Goal: Task Accomplishment & Management: Manage account settings

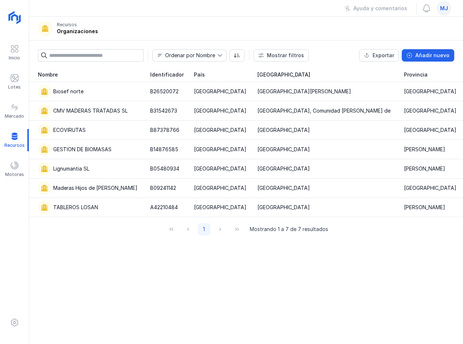
click at [446, 10] on span "mj" at bounding box center [444, 8] width 8 height 7
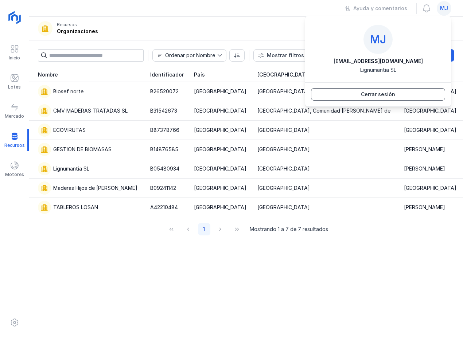
click at [418, 98] on button "Cerrar sesión" at bounding box center [378, 94] width 134 height 12
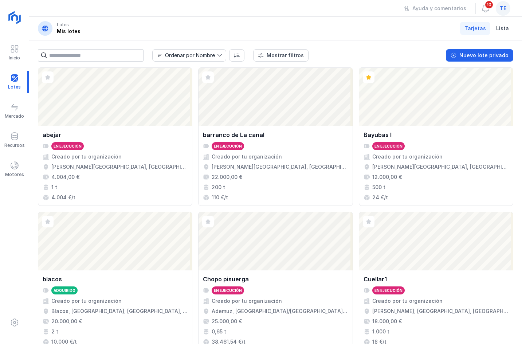
click at [462, 12] on div "te" at bounding box center [503, 8] width 15 height 15
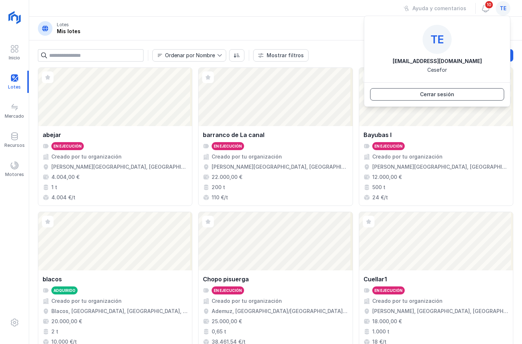
click at [462, 92] on button "Cerrar sesión" at bounding box center [437, 94] width 134 height 12
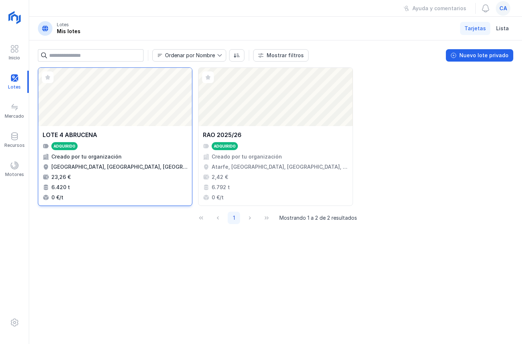
click at [127, 111] on div "Abrir lote" at bounding box center [115, 97] width 154 height 58
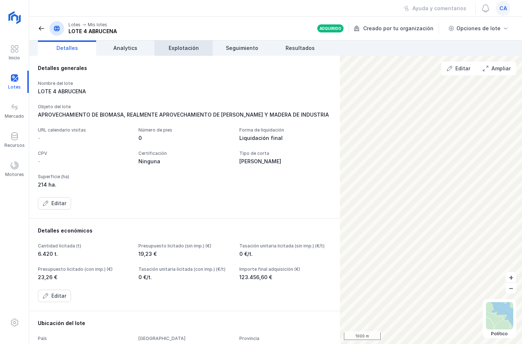
click at [173, 52] on link "Explotación" at bounding box center [183, 47] width 58 height 15
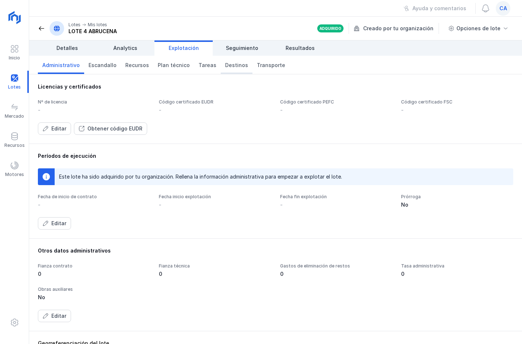
click at [234, 66] on span "Destinos" at bounding box center [236, 65] width 23 height 7
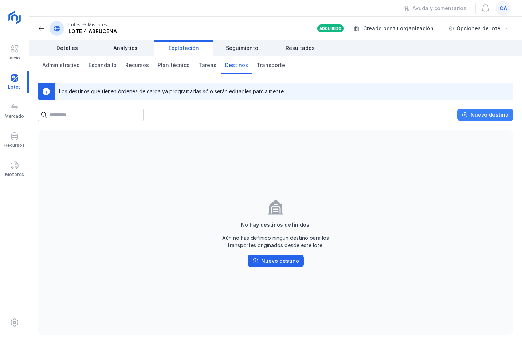
click at [472, 120] on button "Nuevo destino" at bounding box center [485, 115] width 56 height 12
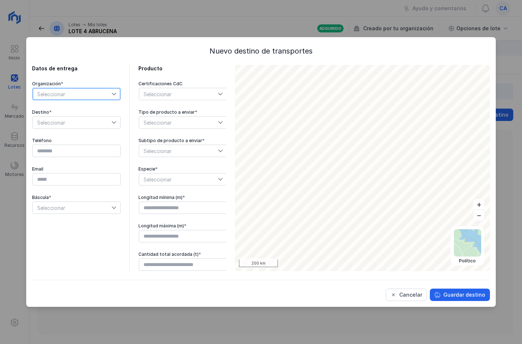
click at [81, 95] on span "Seleccionar" at bounding box center [72, 94] width 79 height 12
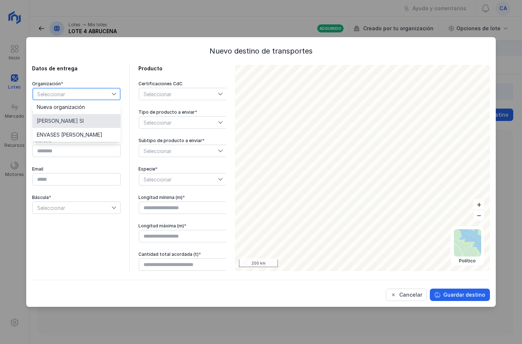
click at [75, 121] on span "Maderas Campos Sl" at bounding box center [60, 120] width 47 height 5
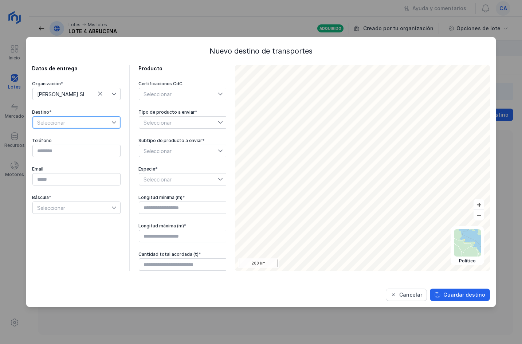
click at [78, 123] on span "Seleccionar" at bounding box center [72, 123] width 79 height 12
click at [73, 149] on span "MADERAS CAMPOS S.L." at bounding box center [66, 149] width 58 height 5
type input "*********"
type input "**********"
click at [174, 94] on div "Seleccionar" at bounding box center [178, 94] width 79 height 12
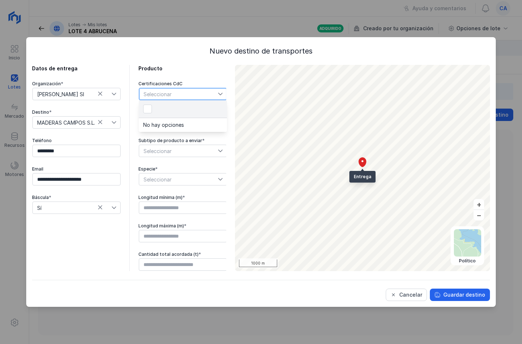
scroll to position [4, 36]
click at [183, 93] on div "Seleccionar" at bounding box center [178, 94] width 79 height 12
click at [180, 92] on div "Seleccionar" at bounding box center [178, 94] width 79 height 12
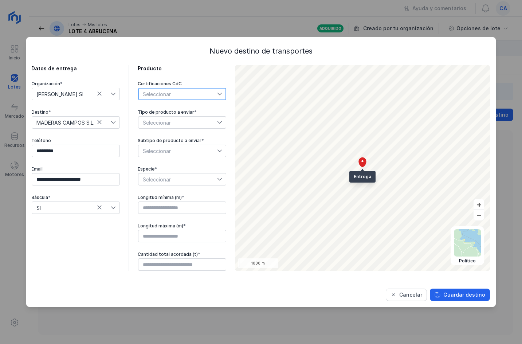
click at [194, 122] on span "Seleccionar" at bounding box center [177, 123] width 79 height 12
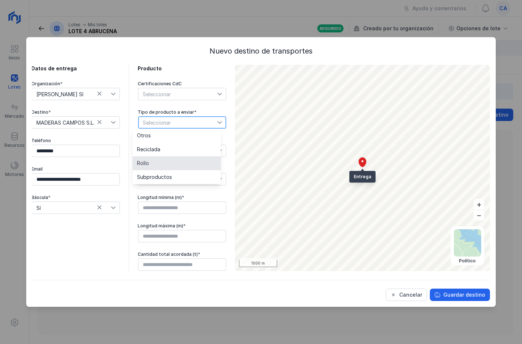
click at [172, 164] on li "Rollo" at bounding box center [177, 163] width 88 height 14
click at [177, 152] on span "Seleccionar" at bounding box center [177, 151] width 79 height 12
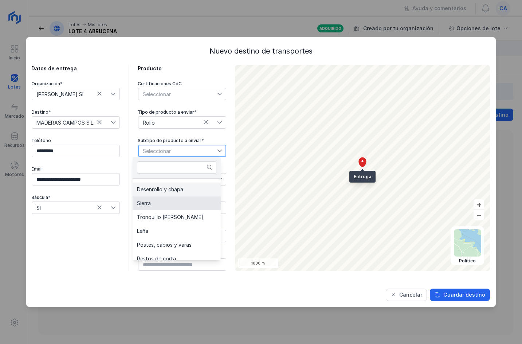
scroll to position [0, 0]
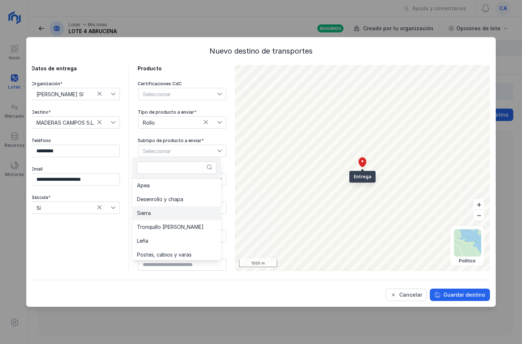
click at [182, 218] on li "Sierra" at bounding box center [177, 213] width 88 height 14
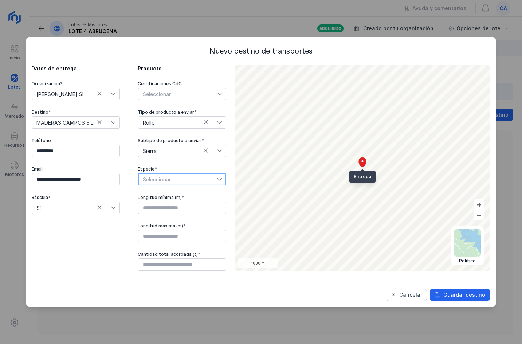
click at [186, 181] on span "Seleccionar" at bounding box center [177, 179] width 79 height 12
click at [184, 192] on li "Pinus sylvestris" at bounding box center [177, 192] width 88 height 14
click at [184, 210] on input "text" at bounding box center [182, 207] width 88 height 12
type input "****"
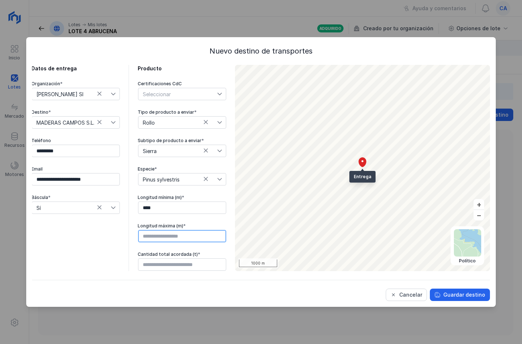
click at [193, 232] on input "text" at bounding box center [182, 236] width 88 height 12
type input "****"
click at [171, 260] on input "text" at bounding box center [182, 264] width 88 height 12
type input "******"
click at [470, 298] on div "Guardar destino" at bounding box center [464, 294] width 42 height 7
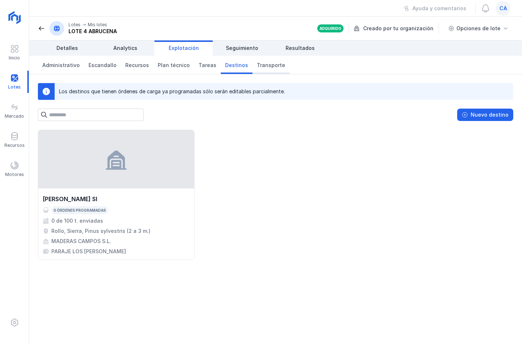
click at [265, 65] on span "Transporte" at bounding box center [271, 65] width 28 height 7
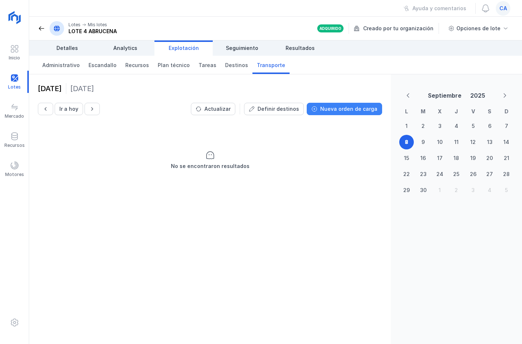
click at [349, 110] on div "Nueva orden de carga" at bounding box center [348, 108] width 57 height 7
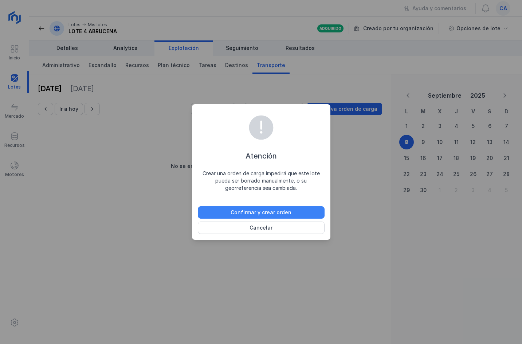
click at [294, 209] on button "Confirmar y crear orden" at bounding box center [261, 212] width 127 height 12
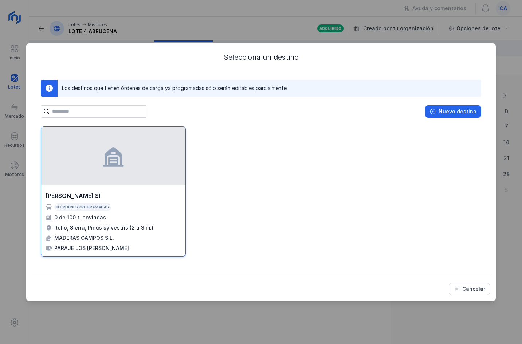
click at [128, 179] on div at bounding box center [113, 156] width 144 height 58
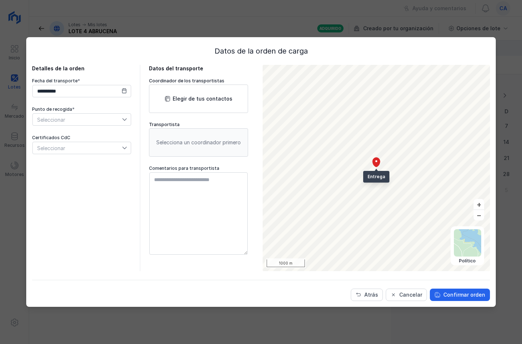
click at [122, 93] on icon at bounding box center [124, 90] width 5 height 5
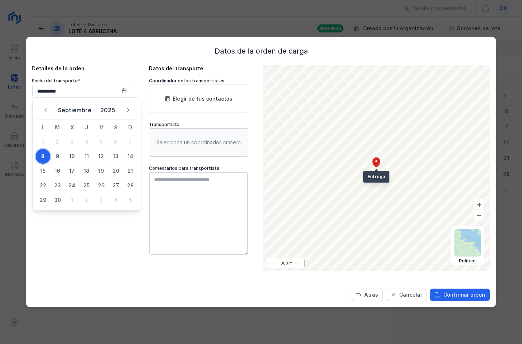
click at [45, 154] on span "8" at bounding box center [43, 156] width 15 height 15
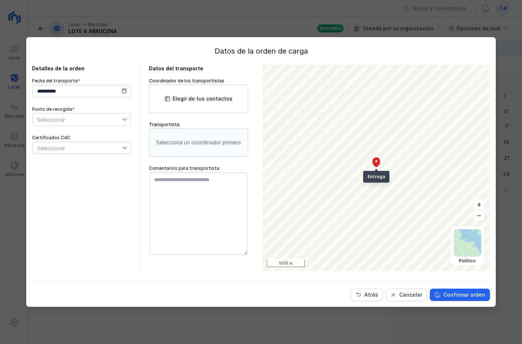
click at [79, 122] on span "Seleccionar" at bounding box center [77, 120] width 89 height 12
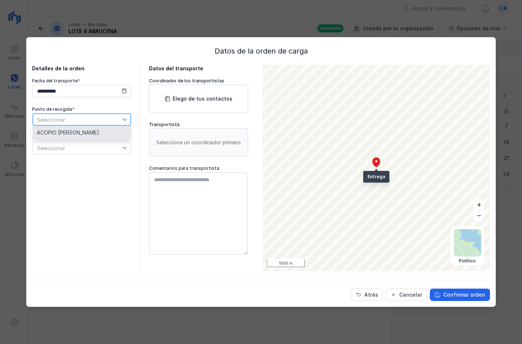
click at [101, 137] on li "ACOPIO CARLOS" at bounding box center [81, 133] width 99 height 14
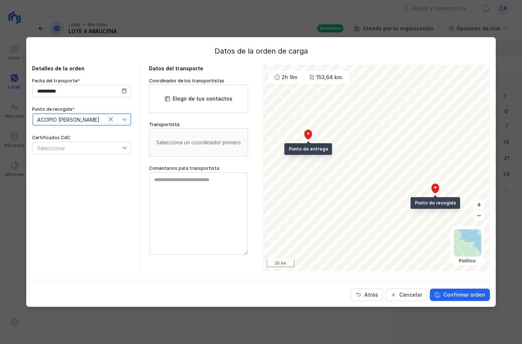
click at [101, 152] on div "Seleccionar" at bounding box center [77, 148] width 89 height 12
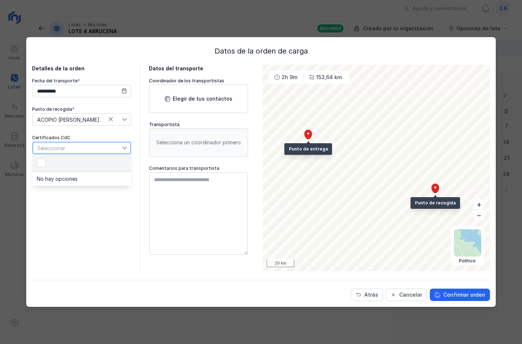
scroll to position [4, 36]
click at [101, 147] on div "Seleccionar" at bounding box center [77, 148] width 89 height 12
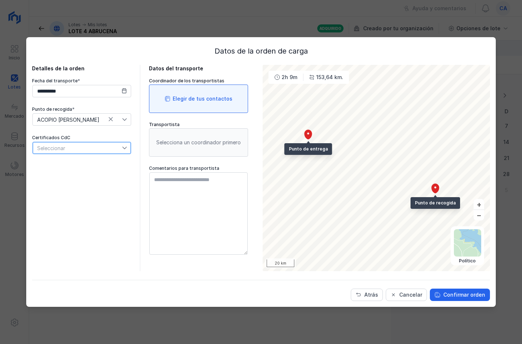
click at [196, 91] on div "Elegir de tus contactos" at bounding box center [198, 99] width 99 height 28
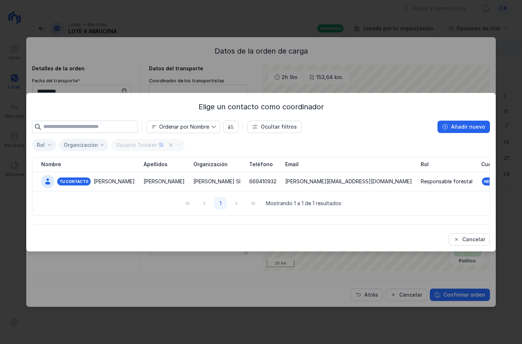
click at [197, 33] on div "Elige un contacto como coordinador Ordenar por Nombre Ocultar filtros Añadir nu…" at bounding box center [261, 172] width 522 height 344
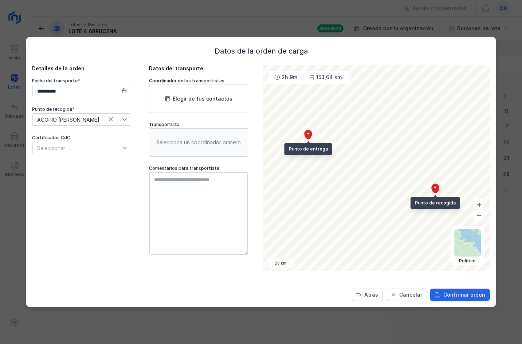
click at [197, 82] on div "Coordinador de los transportistas" at bounding box center [198, 81] width 99 height 6
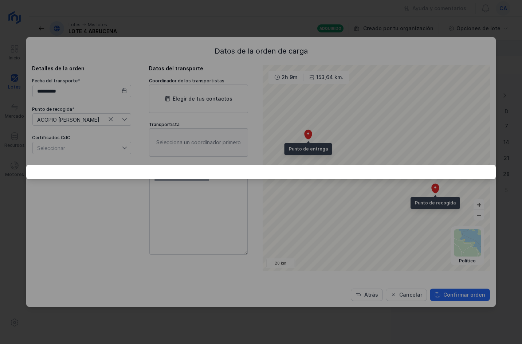
click at [210, 93] on div at bounding box center [261, 172] width 522 height 344
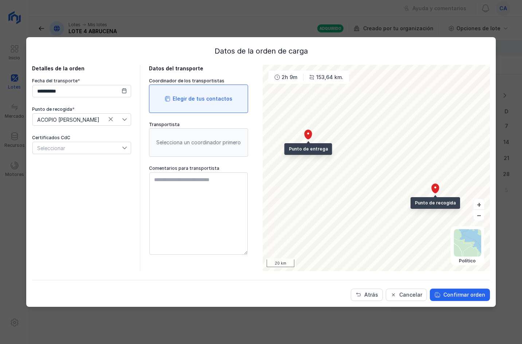
click at [184, 106] on div "Elegir de tus contactos" at bounding box center [198, 99] width 99 height 28
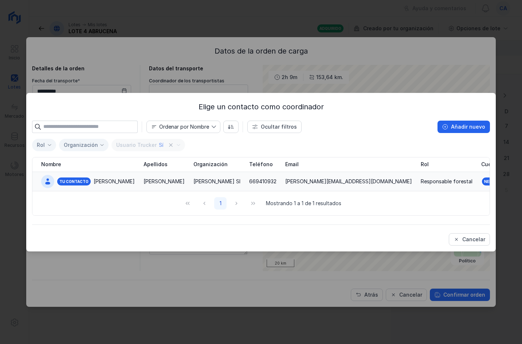
click at [110, 177] on div "Tu contacto Carlos" at bounding box center [88, 181] width 94 height 13
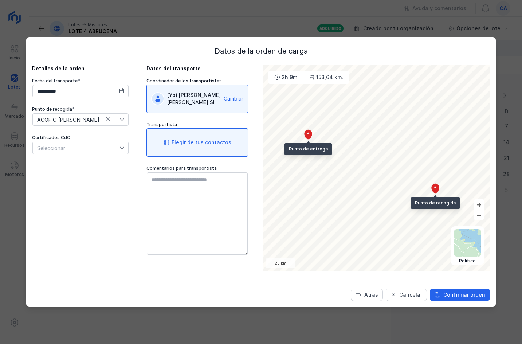
click at [197, 144] on div "Elegir de tus contactos" at bounding box center [202, 142] width 60 height 7
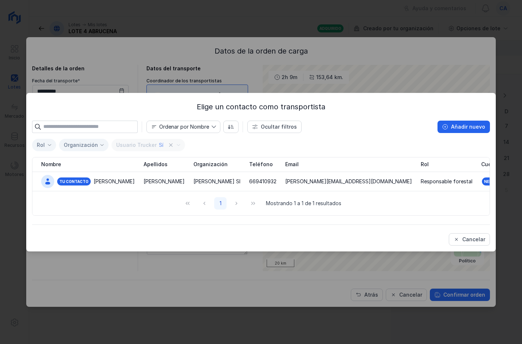
click at [407, 74] on div "Elige un contacto como transportista Ordenar por Nombre Ocultar filtros Añadir …" at bounding box center [261, 172] width 522 height 344
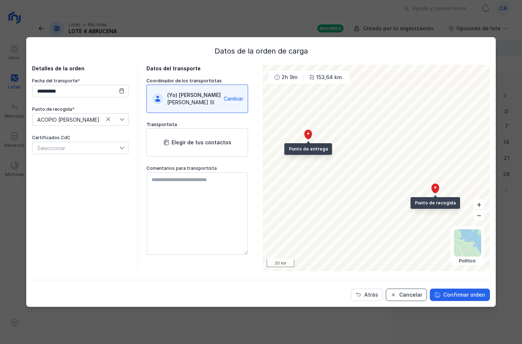
click at [403, 297] on div "Cancelar" at bounding box center [410, 294] width 23 height 7
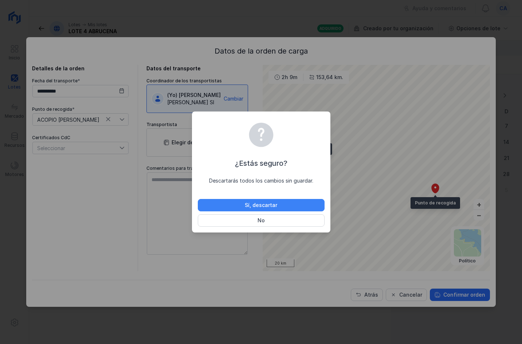
click at [260, 208] on div "Sí, descartar" at bounding box center [261, 204] width 32 height 7
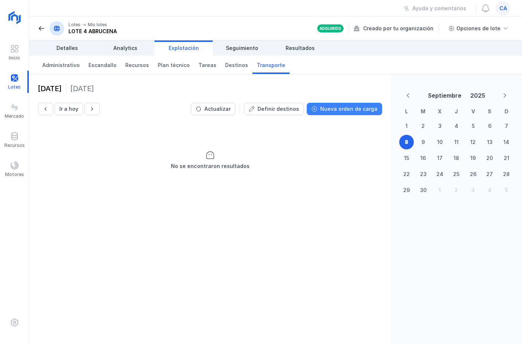
click at [368, 111] on div "Nueva orden de carga" at bounding box center [348, 108] width 57 height 7
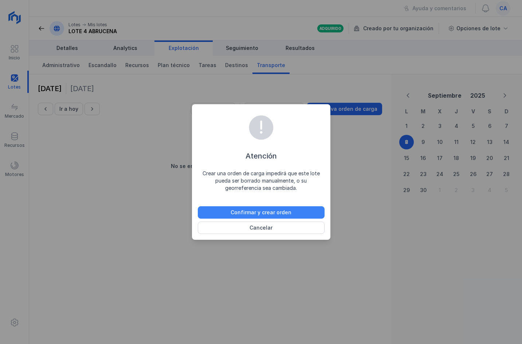
click at [296, 217] on button "Confirmar y crear orden" at bounding box center [261, 212] width 127 height 12
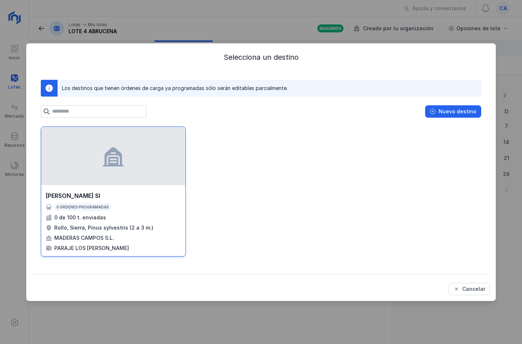
click at [130, 182] on div at bounding box center [113, 156] width 144 height 58
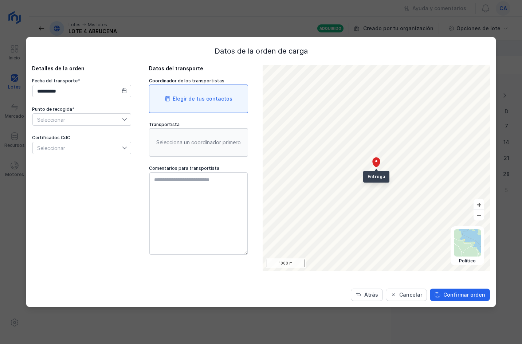
click at [188, 92] on div "Elegir de tus contactos" at bounding box center [198, 99] width 99 height 28
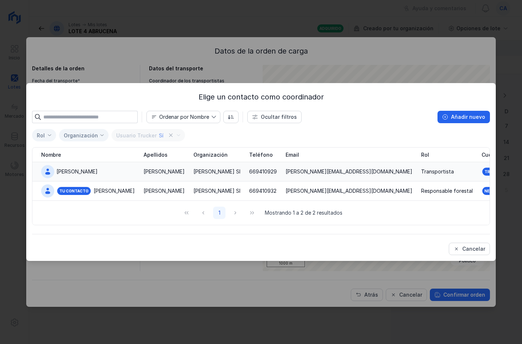
click at [165, 166] on td "Maderas Campos" at bounding box center [164, 171] width 50 height 19
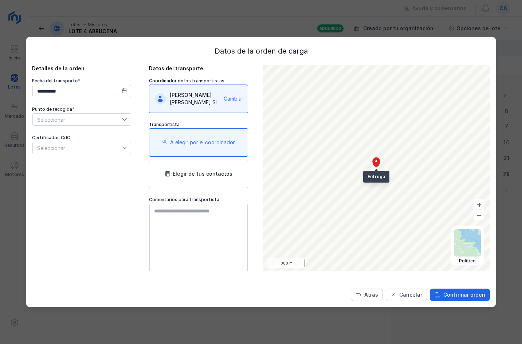
click at [50, 120] on span "Seleccionar" at bounding box center [77, 120] width 89 height 12
drag, startPoint x: 77, startPoint y: 137, endPoint x: 84, endPoint y: 138, distance: 7.1
click at [77, 136] on li "ACOPIO CARLOS" at bounding box center [75, 133] width 86 height 14
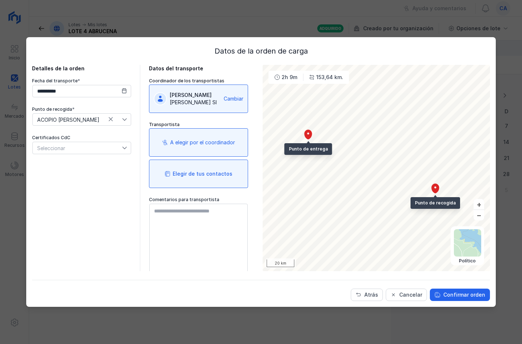
click at [184, 179] on div "Elegir de tus contactos" at bounding box center [198, 174] width 99 height 28
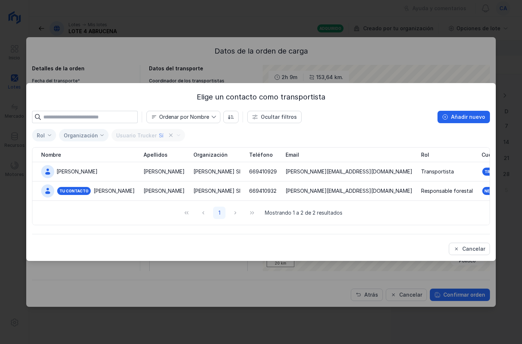
click at [465, 33] on div "Elige un contacto como transportista Ordenar por Nombre Ocultar filtros Añadir …" at bounding box center [261, 172] width 522 height 344
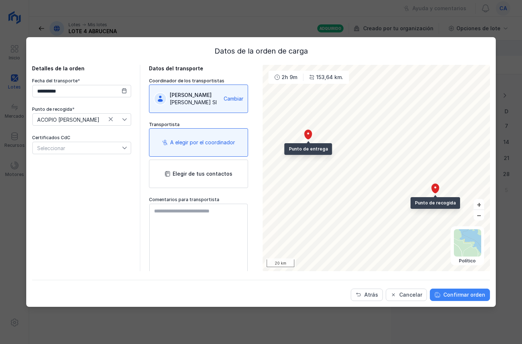
click at [468, 297] on div "Confirmar orden" at bounding box center [464, 294] width 42 height 7
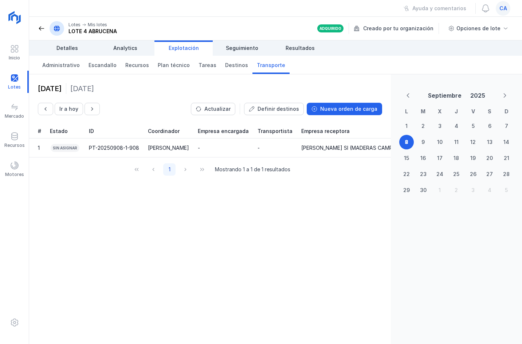
click at [507, 8] on span "ca" at bounding box center [504, 8] width 8 height 7
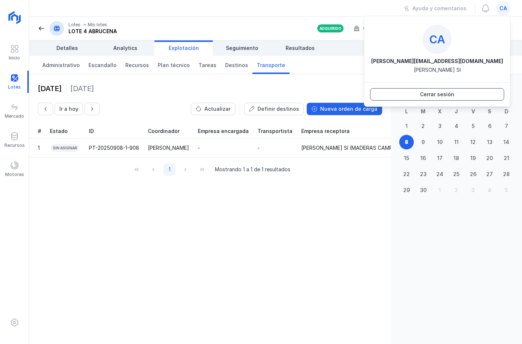
click at [471, 90] on button "Cerrar sesión" at bounding box center [437, 94] width 134 height 12
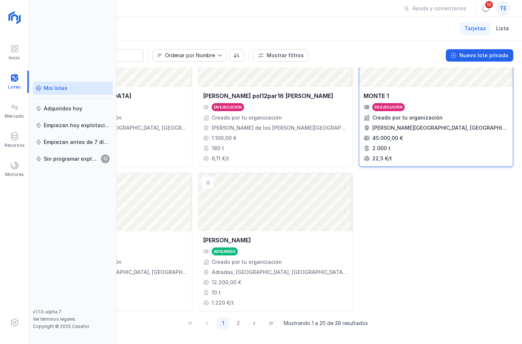
scroll to position [724, 0]
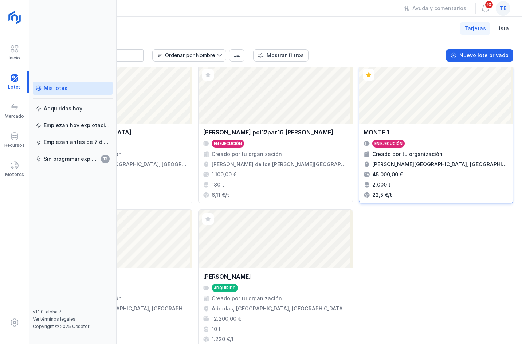
click at [445, 111] on div "Abrir lote" at bounding box center [436, 94] width 154 height 58
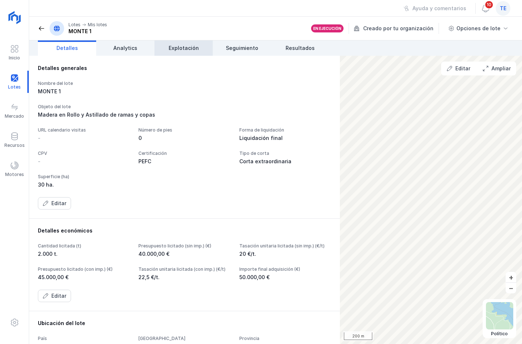
click at [183, 46] on span "Explotación" at bounding box center [184, 47] width 30 height 7
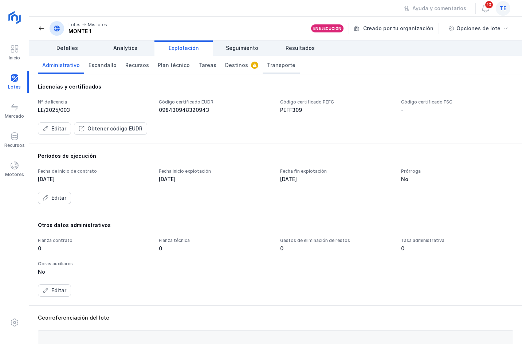
click at [270, 59] on link "Transporte" at bounding box center [281, 65] width 37 height 18
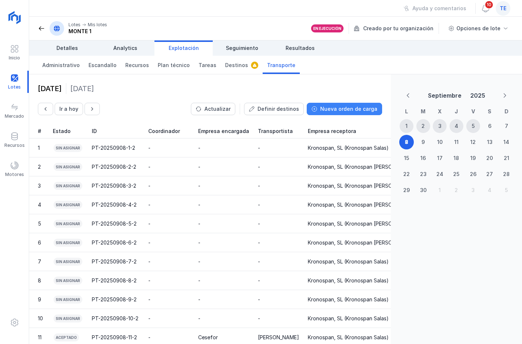
click at [351, 108] on div "Nueva orden de carga" at bounding box center [348, 108] width 57 height 7
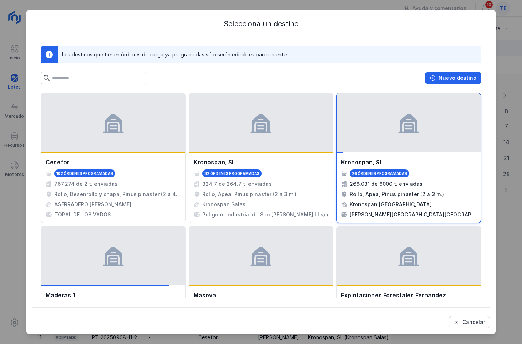
click at [373, 106] on div at bounding box center [409, 122] width 144 height 58
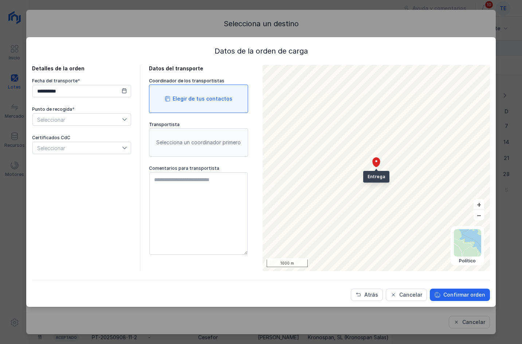
click at [205, 92] on div "Elegir de tus contactos" at bounding box center [198, 99] width 99 height 28
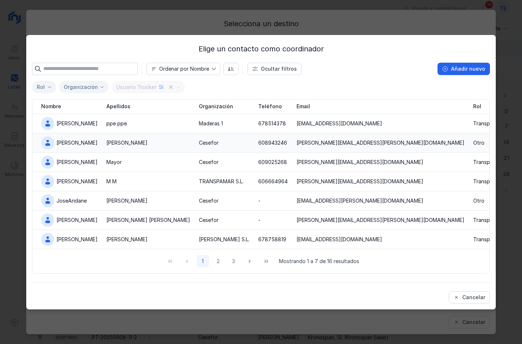
click at [153, 149] on td "Cano" at bounding box center [148, 142] width 93 height 19
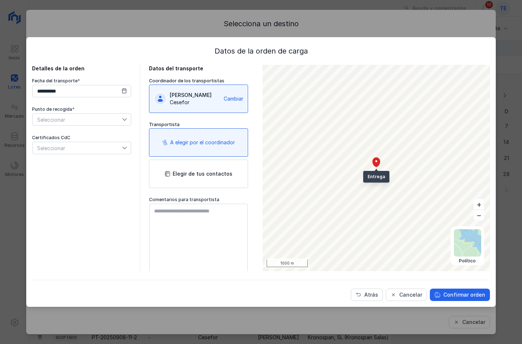
click at [101, 115] on span "Seleccionar" at bounding box center [77, 120] width 89 height 12
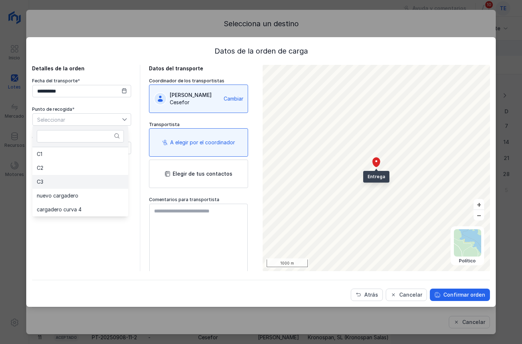
click at [97, 180] on li "C3" at bounding box center [80, 182] width 96 height 14
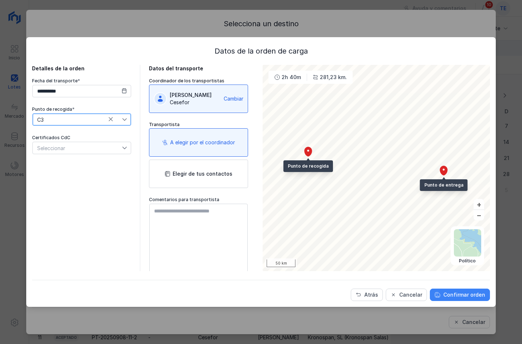
click at [464, 291] on div "Confirmar orden" at bounding box center [464, 294] width 42 height 7
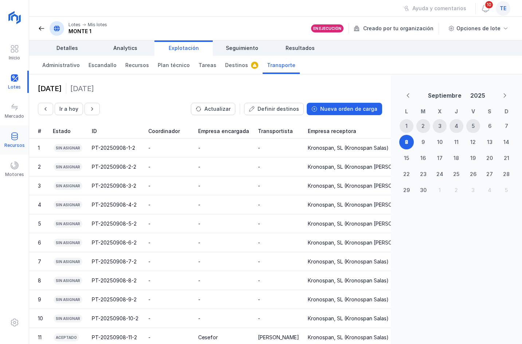
click at [16, 140] on span at bounding box center [14, 136] width 9 height 9
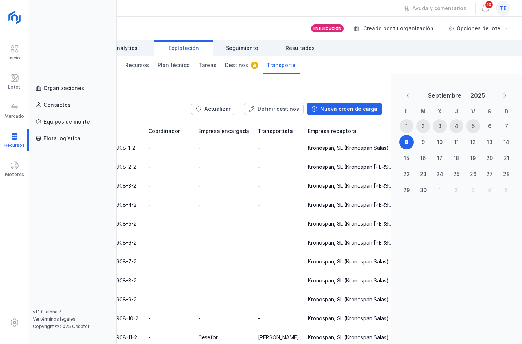
click at [242, 11] on div "Ayuda y comentarios 10 te" at bounding box center [275, 8] width 493 height 17
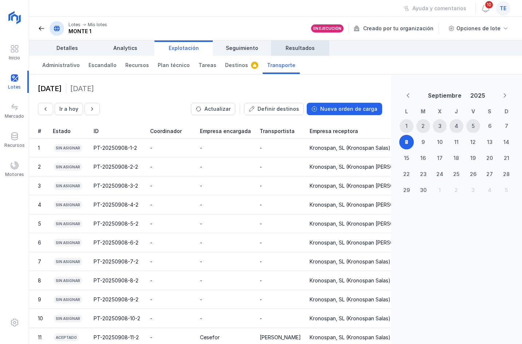
click at [295, 47] on span "Resultados" at bounding box center [300, 47] width 29 height 7
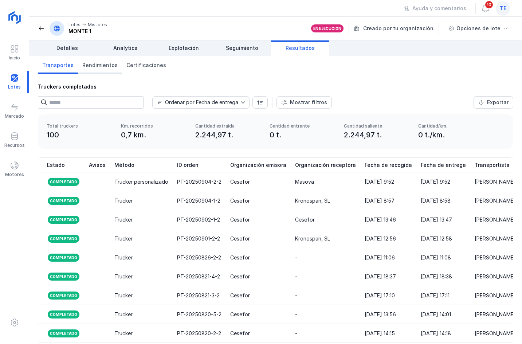
click at [111, 70] on link "Rendimientos" at bounding box center [100, 65] width 44 height 18
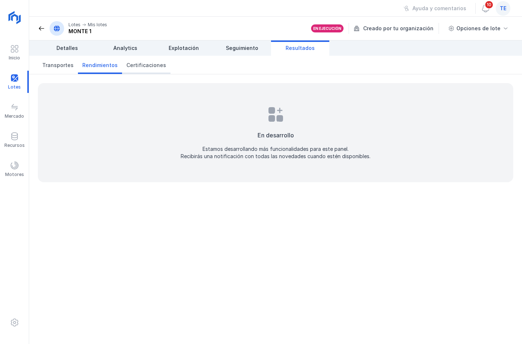
click at [137, 69] on span "Certificaciones" at bounding box center [146, 65] width 40 height 7
click at [220, 49] on link "Seguimiento" at bounding box center [242, 47] width 58 height 15
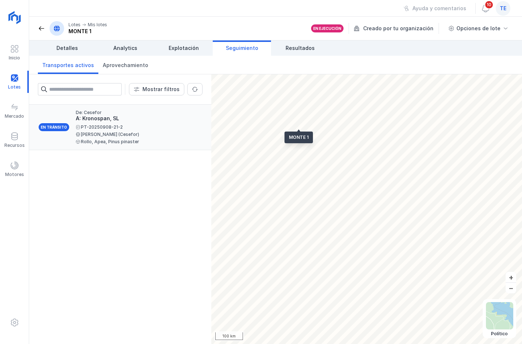
click at [98, 121] on div "A: Kronospan, SL" at bounding box center [136, 118] width 121 height 7
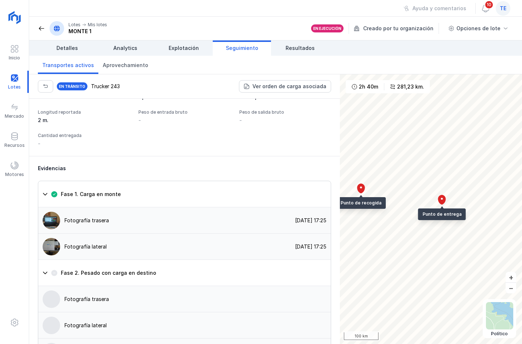
scroll to position [510, 0]
click at [50, 211] on img at bounding box center [51, 219] width 17 height 17
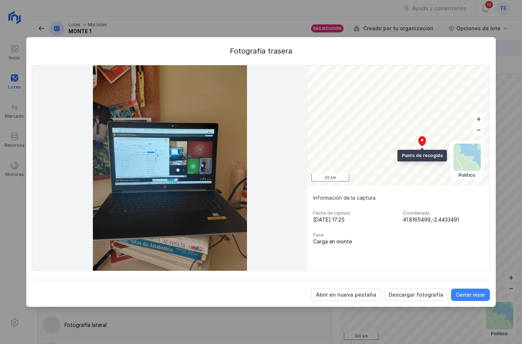
click at [479, 292] on div "Cerrar visor" at bounding box center [471, 294] width 30 height 7
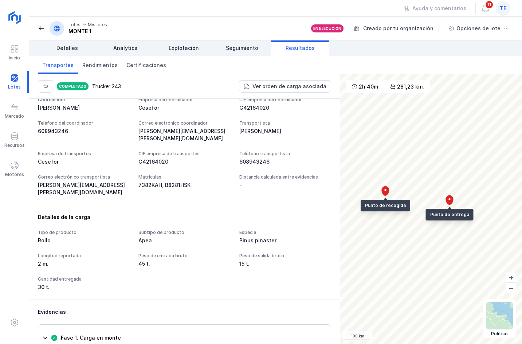
scroll to position [364, 0]
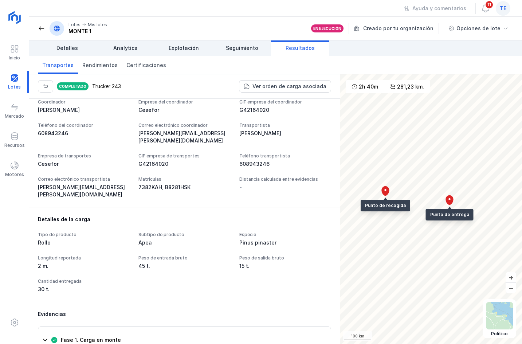
drag, startPoint x: 31, startPoint y: 255, endPoint x: 47, endPoint y: 255, distance: 16.4
click at [47, 255] on div "Detalles de la carga Tipo de producto Rollo Subtipo de producto Apea Especie Pi…" at bounding box center [184, 254] width 311 height 95
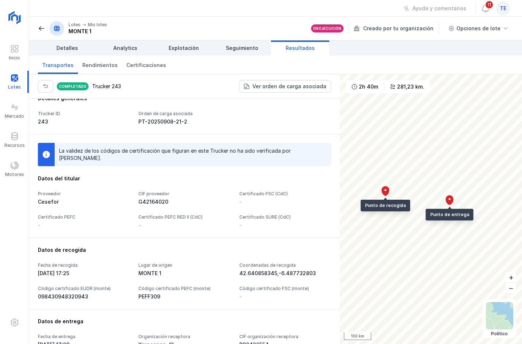
scroll to position [0, 0]
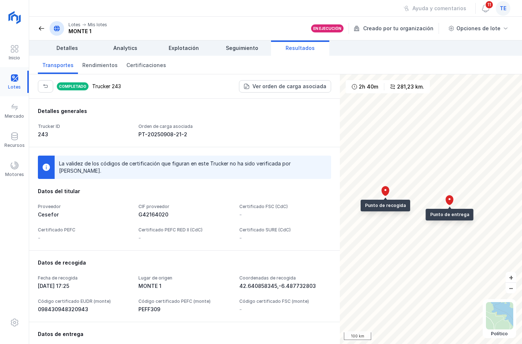
click at [20, 77] on div at bounding box center [14, 82] width 29 height 22
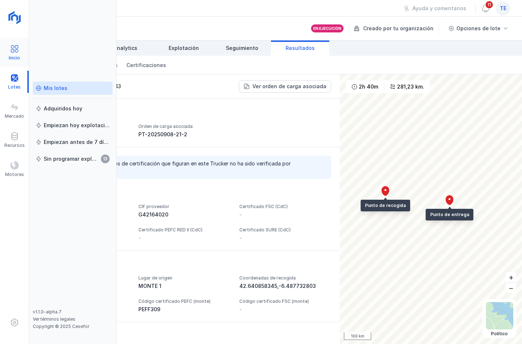
click at [7, 52] on div "Inicio" at bounding box center [14, 53] width 29 height 22
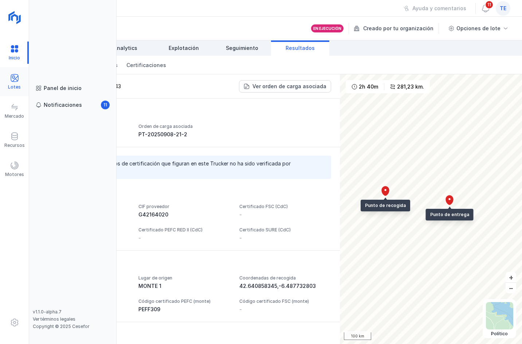
click at [18, 84] on div "Lotes" at bounding box center [14, 87] width 13 height 6
click at [18, 84] on div "Lotes" at bounding box center [14, 82] width 29 height 22
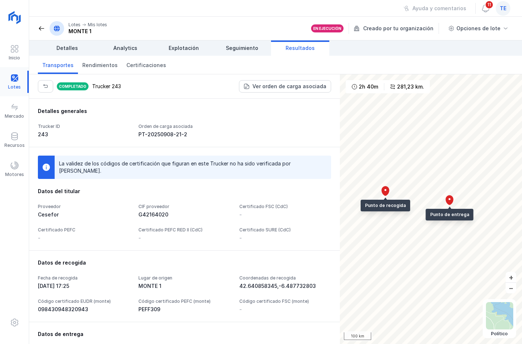
click at [18, 83] on div at bounding box center [14, 82] width 29 height 22
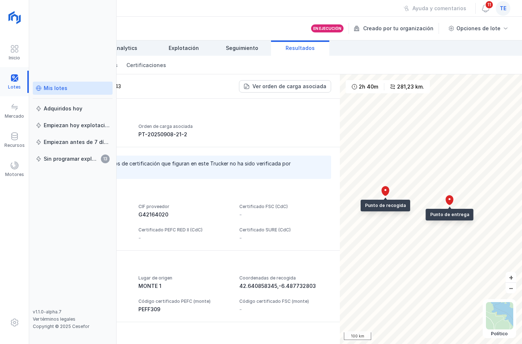
click at [18, 82] on div at bounding box center [14, 82] width 29 height 22
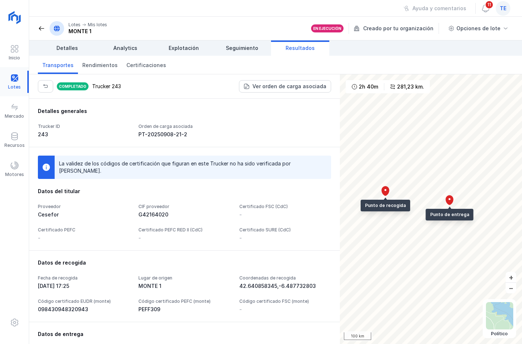
click at [18, 82] on div at bounding box center [14, 82] width 29 height 22
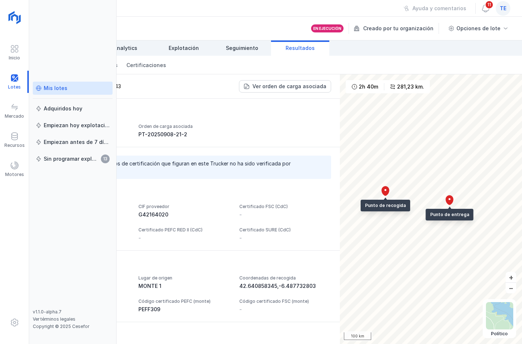
click at [59, 82] on link "Mis lotes" at bounding box center [73, 88] width 80 height 13
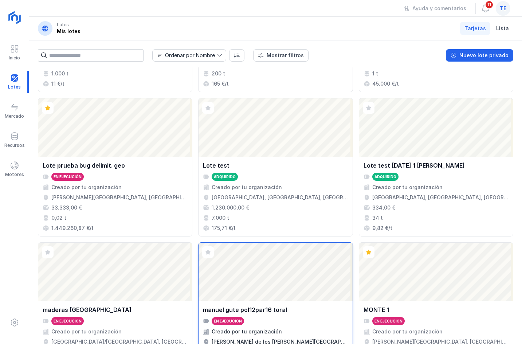
scroll to position [656, 0]
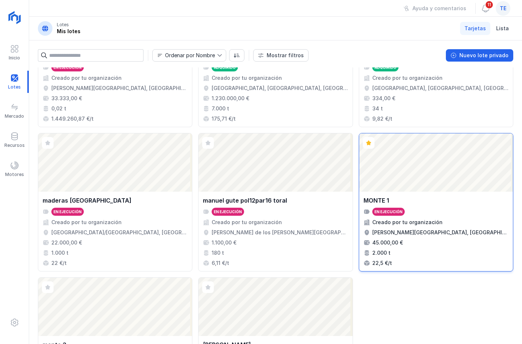
click at [438, 165] on div "Abrir lote" at bounding box center [436, 162] width 154 height 58
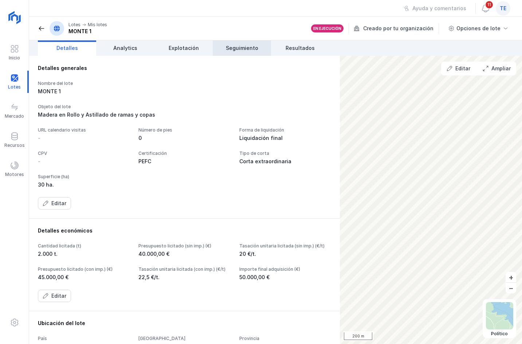
click at [245, 46] on span "Seguimiento" at bounding box center [242, 47] width 32 height 7
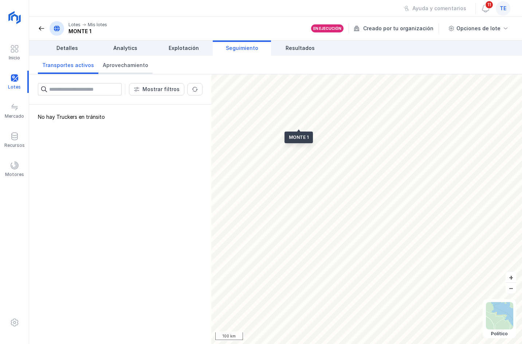
click at [130, 69] on link "Aprovechamiento" at bounding box center [125, 65] width 54 height 18
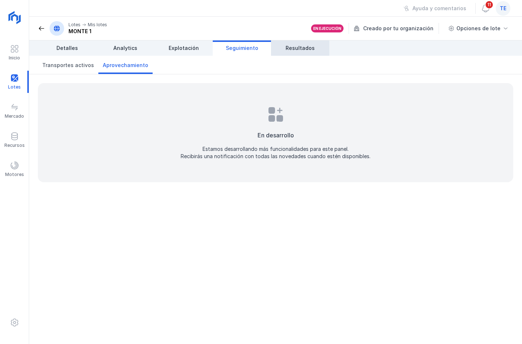
click at [289, 47] on span "Resultados" at bounding box center [300, 47] width 29 height 7
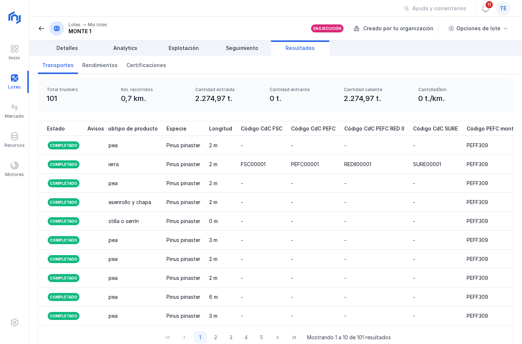
scroll to position [0, 955]
drag, startPoint x: 455, startPoint y: 147, endPoint x: 509, endPoint y: 144, distance: 54.4
click at [509, 144] on div "Estado Avisos Método ID orden Organización emisora Organización receptora Fecha…" at bounding box center [275, 240] width 493 height 238
click at [200, 49] on link "Explotación" at bounding box center [183, 47] width 58 height 15
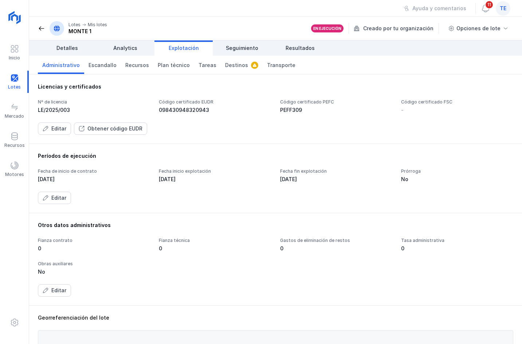
drag, startPoint x: 83, startPoint y: 128, endPoint x: 146, endPoint y: 133, distance: 63.6
click at [146, 133] on div "Editar Obtener código EUDR" at bounding box center [276, 128] width 476 height 12
click at [49, 133] on button "Editar" at bounding box center [54, 128] width 33 height 12
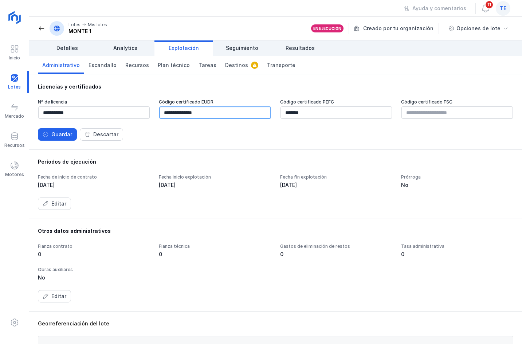
click at [185, 115] on input "**********" at bounding box center [214, 112] width 111 height 12
click at [184, 115] on input "**********" at bounding box center [214, 112] width 111 height 12
click at [217, 132] on div "Guardar Descartar" at bounding box center [276, 134] width 476 height 12
click at [61, 139] on button "Guardar" at bounding box center [57, 134] width 39 height 12
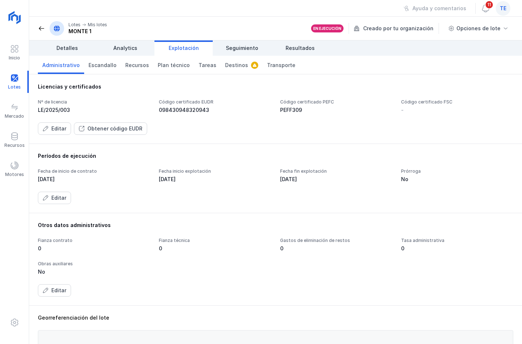
drag, startPoint x: 153, startPoint y: 111, endPoint x: 210, endPoint y: 110, distance: 56.8
click at [210, 110] on div "Nº de licencia LE/2025/003 Código certificado EUDR 098430948320943 Código certi…" at bounding box center [276, 106] width 476 height 15
click at [301, 46] on span "Resultados" at bounding box center [300, 47] width 29 height 7
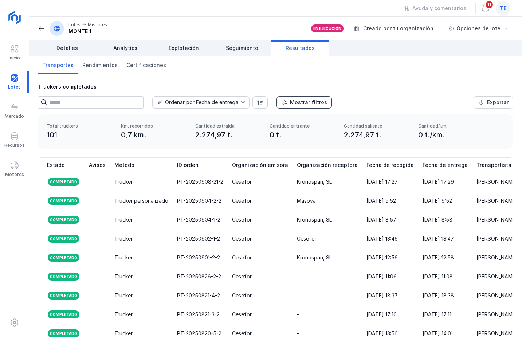
click at [309, 104] on div "Mostrar filtros" at bounding box center [308, 102] width 37 height 7
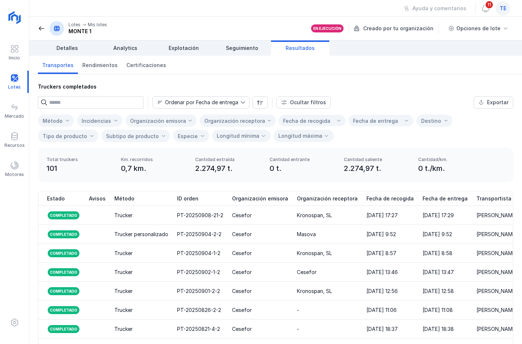
click at [246, 122] on div "Organización receptora" at bounding box center [234, 121] width 61 height 6
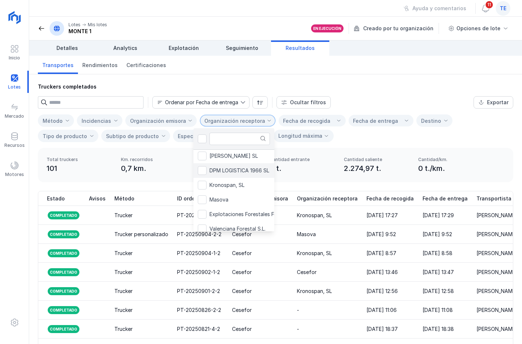
scroll to position [73, 0]
drag, startPoint x: 246, startPoint y: 199, endPoint x: 260, endPoint y: 167, distance: 35.1
click at [246, 199] on li "Kronospan, SL" at bounding box center [258, 200] width 130 height 15
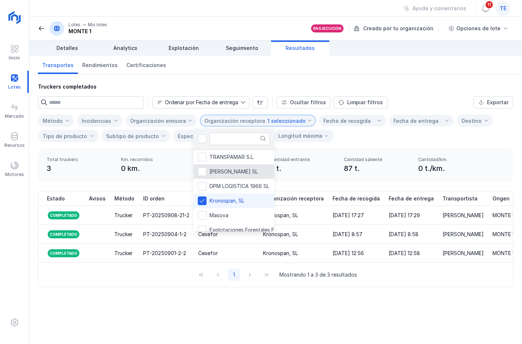
click at [403, 325] on div "Truckers completados Ordenar por Fecha de entrega Ocultar filtros Limpiar filtr…" at bounding box center [275, 209] width 493 height 270
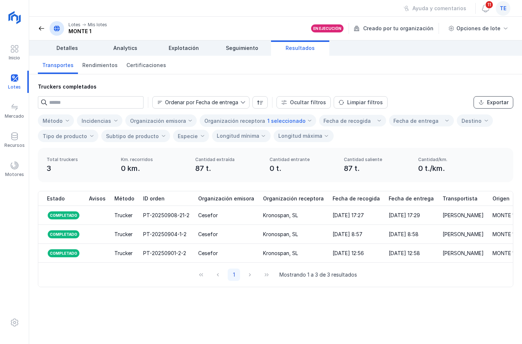
click at [492, 105] on div "Exportar" at bounding box center [497, 102] width 21 height 7
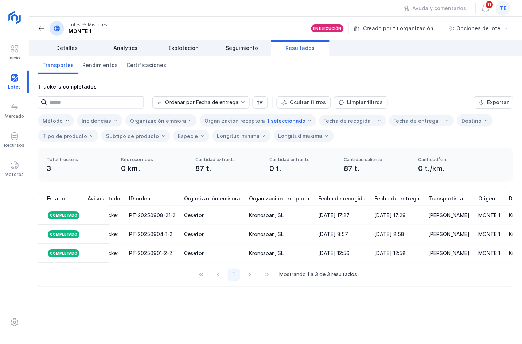
scroll to position [0, 0]
